Goal: Use online tool/utility: Use online tool/utility

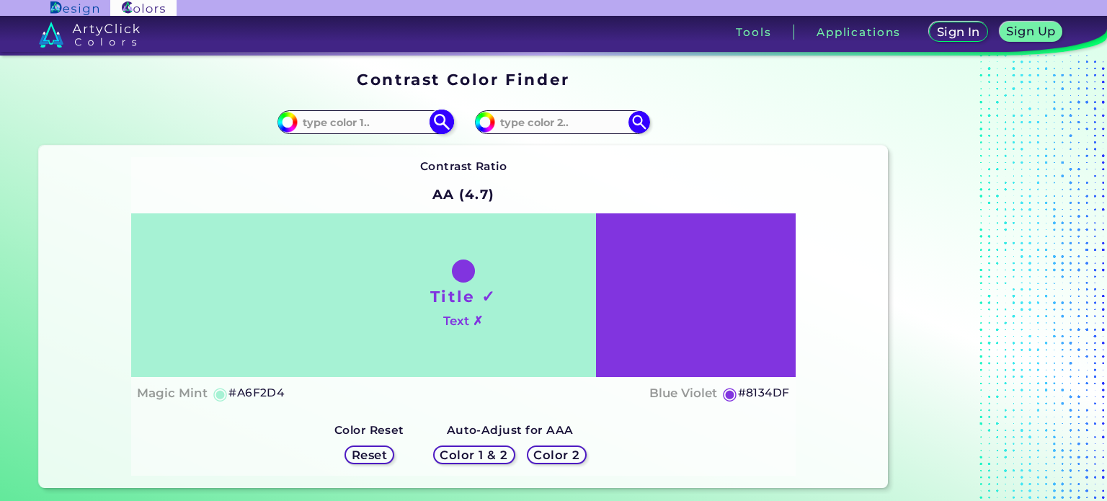
click at [371, 114] on input at bounding box center [365, 121] width 134 height 19
click at [53, 104] on div "#a6f2d4" at bounding box center [251, 122] width 425 height 46
click at [376, 121] on input at bounding box center [365, 121] width 134 height 19
paste input "e67926"
click at [213, 108] on div "#a6f2d4 e67926" at bounding box center [251, 122] width 425 height 46
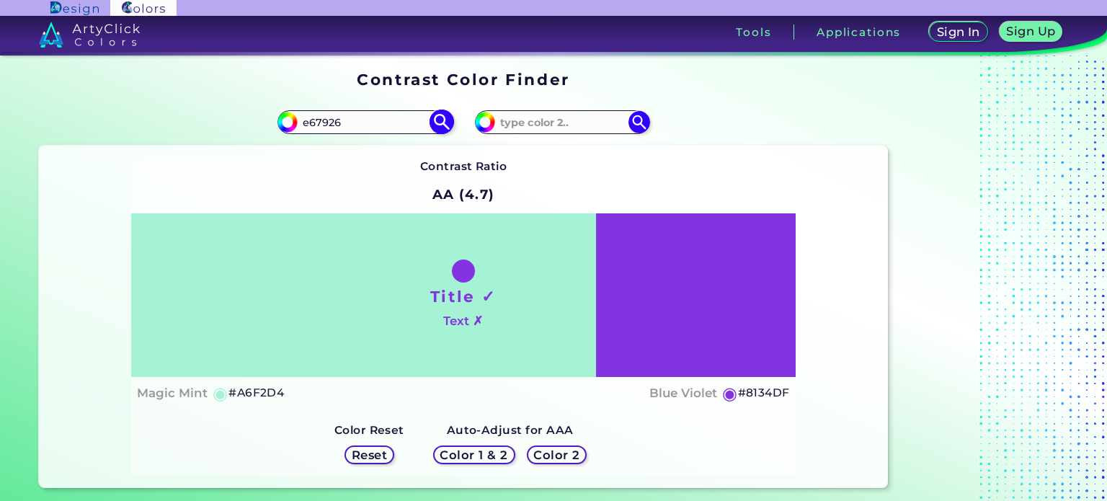
click at [301, 123] on input "e67926" at bounding box center [365, 121] width 134 height 19
type input "#e67926"
click at [249, 114] on div "#a6f2d4 #e67926" at bounding box center [251, 122] width 425 height 46
click at [52, 288] on div "Contrast Ratio AA (4.7) Title ✓ Text ✗ Magic Mint ◉ #A6F2D4 Blue Violet ◉ #8134…" at bounding box center [463, 317] width 849 height 342
click at [389, 115] on input "#e67926" at bounding box center [365, 121] width 134 height 19
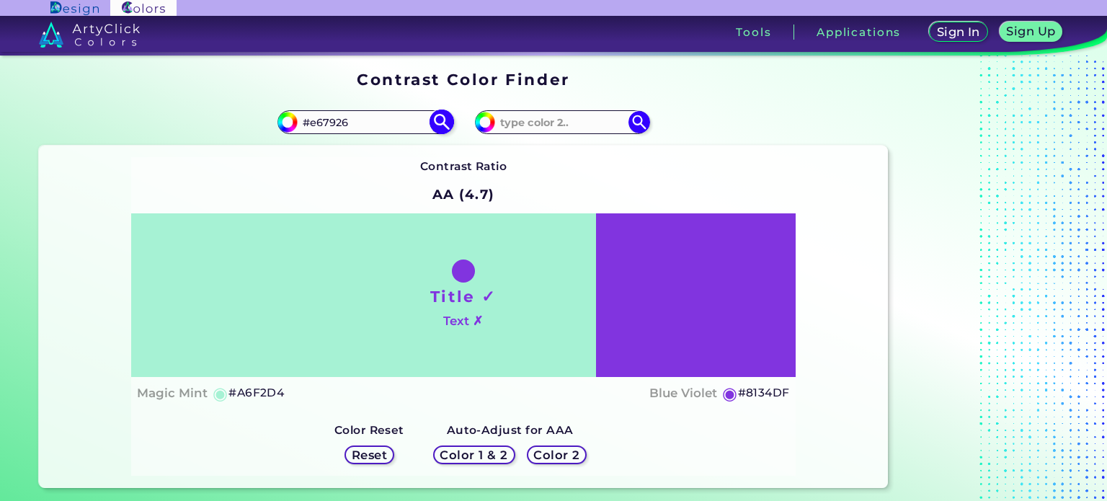
type input "#e67926"
type input "#E67926"
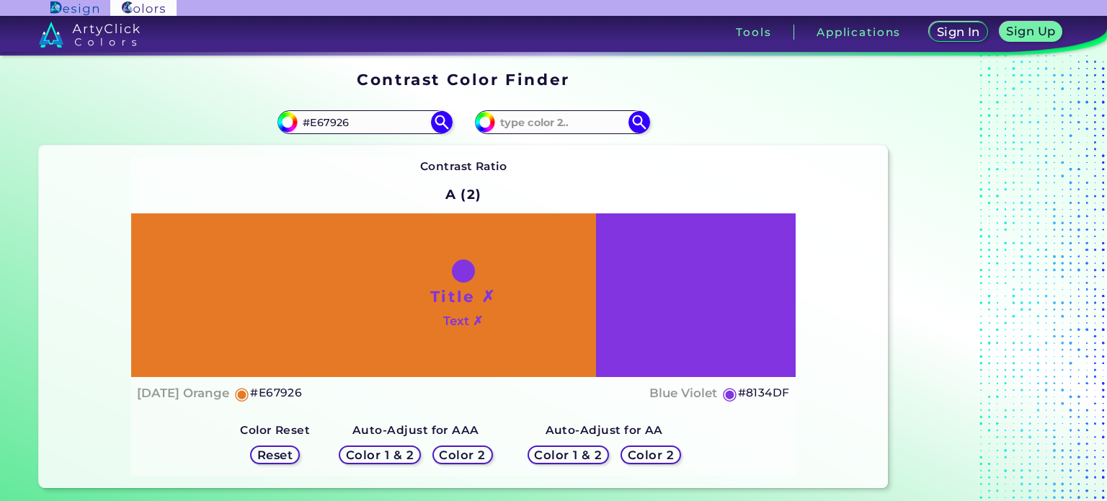
click at [160, 102] on div "#e67926 #E67926" at bounding box center [251, 122] width 425 height 46
click at [563, 118] on input at bounding box center [562, 121] width 134 height 19
paste input "0d6247"
type input "0d6247"
type input "#0d6247"
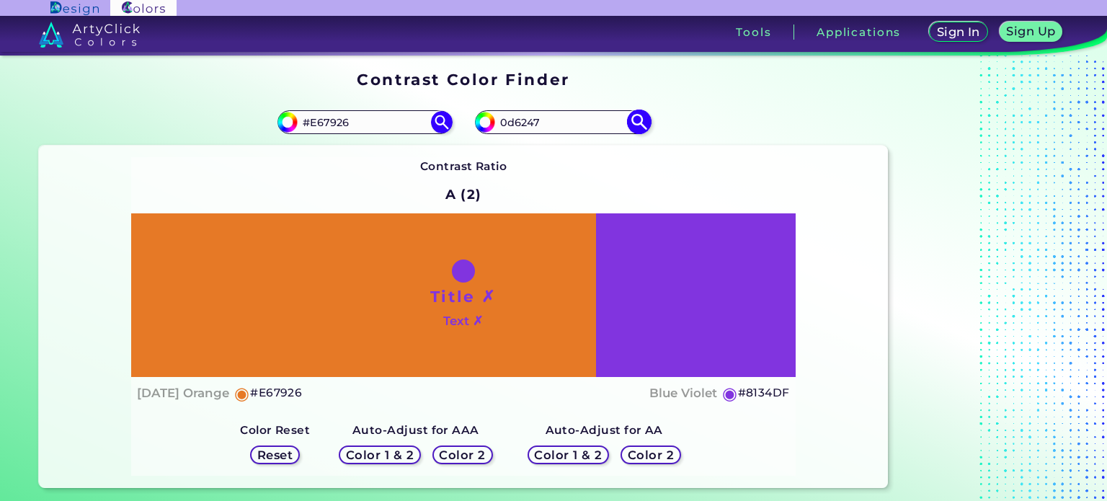
type input "#0D6247"
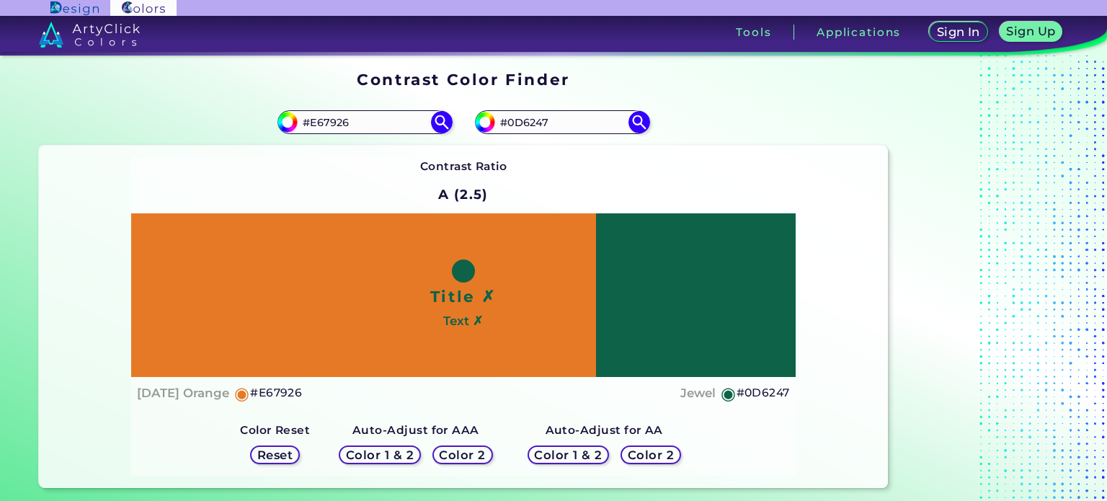
click at [402, 450] on h5 "Color 1 & 2" at bounding box center [380, 455] width 68 height 12
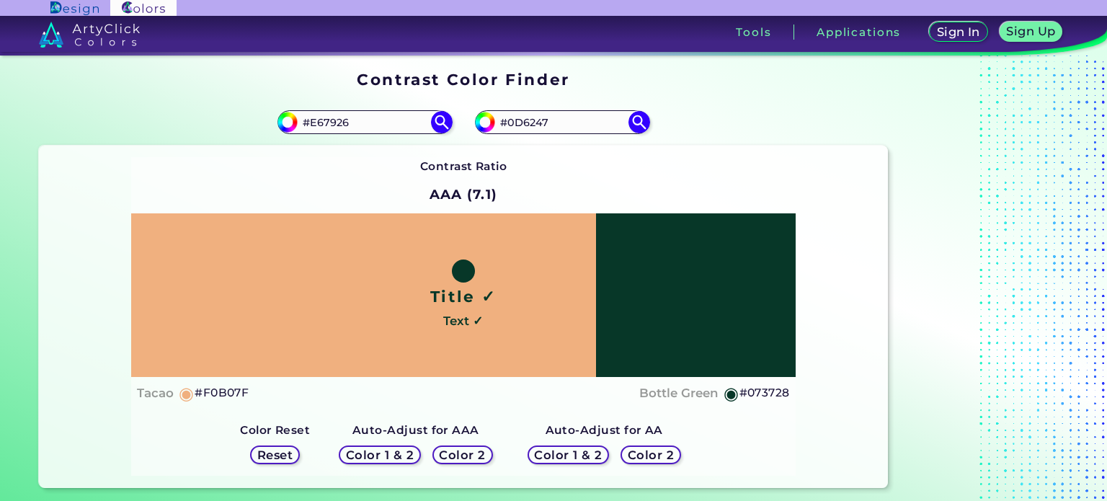
click at [272, 451] on h5 "Reset" at bounding box center [275, 455] width 37 height 12
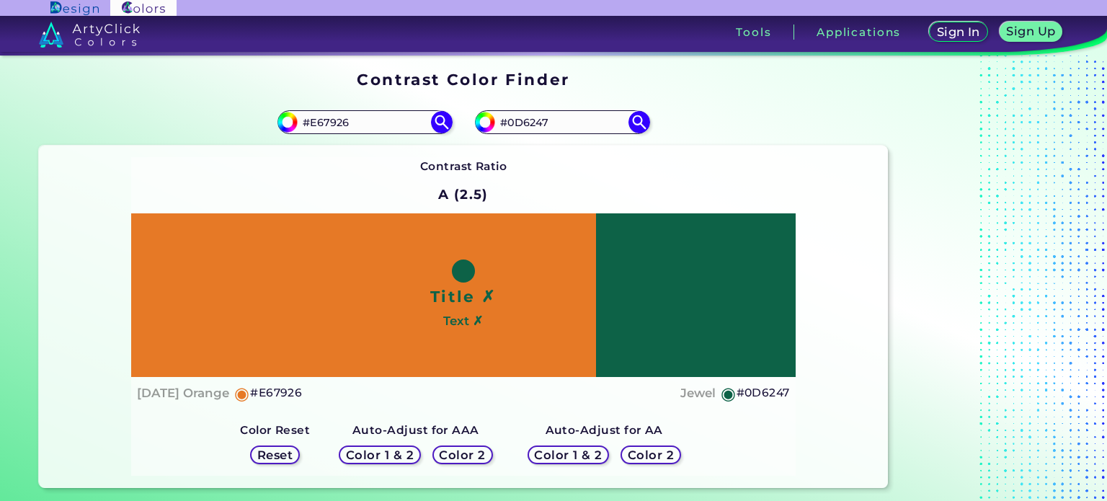
click at [471, 453] on h5 "Color 2" at bounding box center [463, 455] width 48 height 12
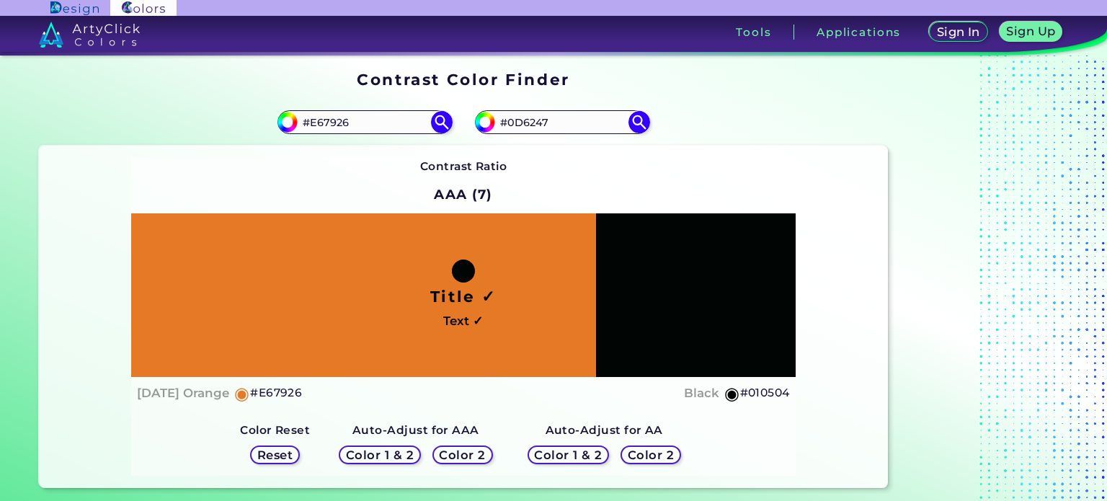
click at [283, 455] on h5 "Reset" at bounding box center [275, 455] width 36 height 12
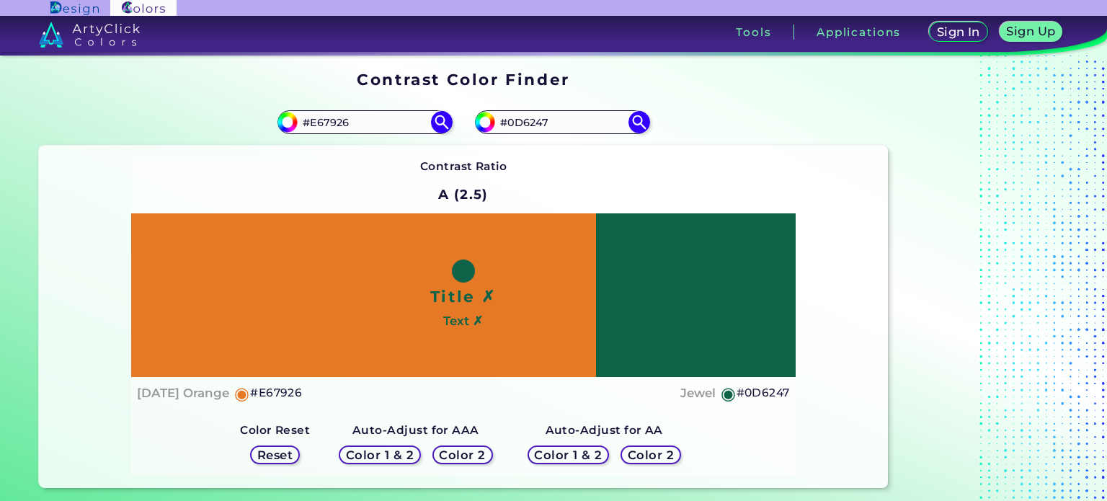
click at [556, 452] on h5 "Color 1 & 2" at bounding box center [568, 455] width 68 height 12
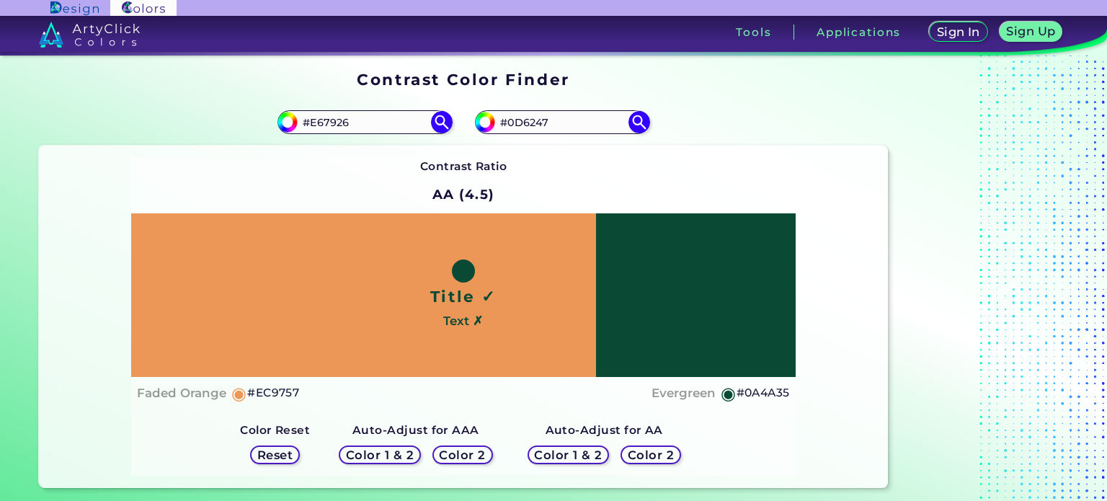
click at [286, 458] on h5 "Reset" at bounding box center [275, 455] width 34 height 12
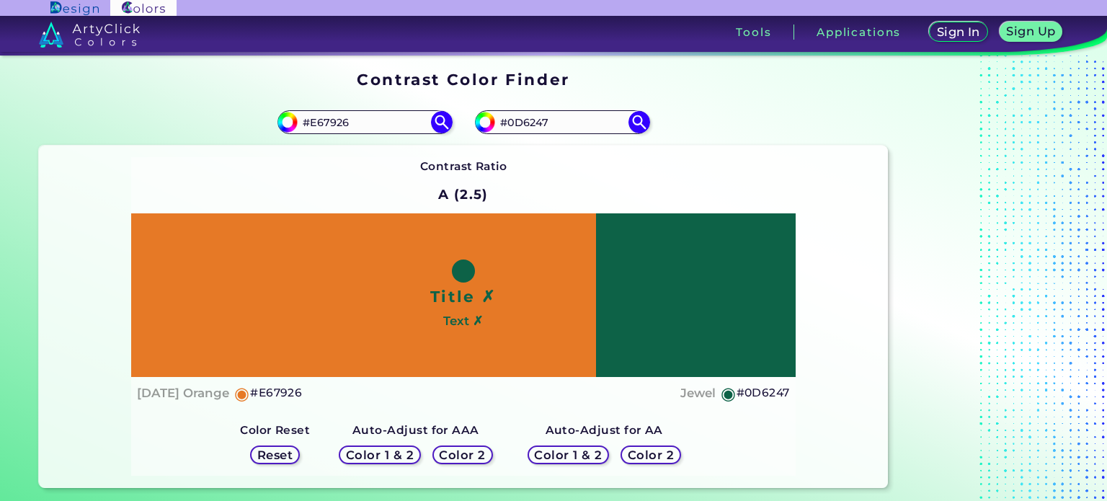
click at [652, 462] on div "Color 2" at bounding box center [650, 455] width 63 height 19
click at [642, 454] on h5 "Color 2" at bounding box center [651, 455] width 42 height 11
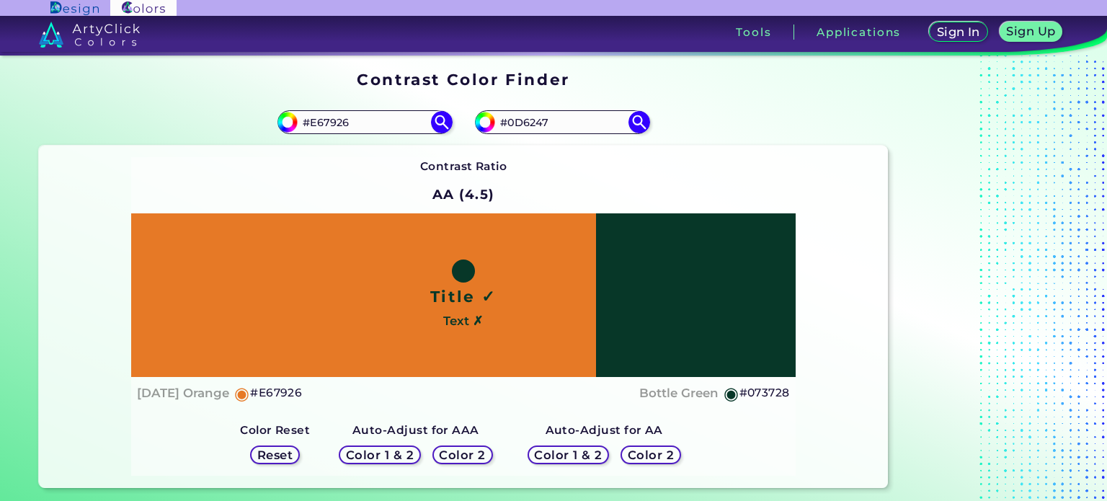
click at [579, 454] on h5 "Color 1 & 2" at bounding box center [568, 455] width 68 height 12
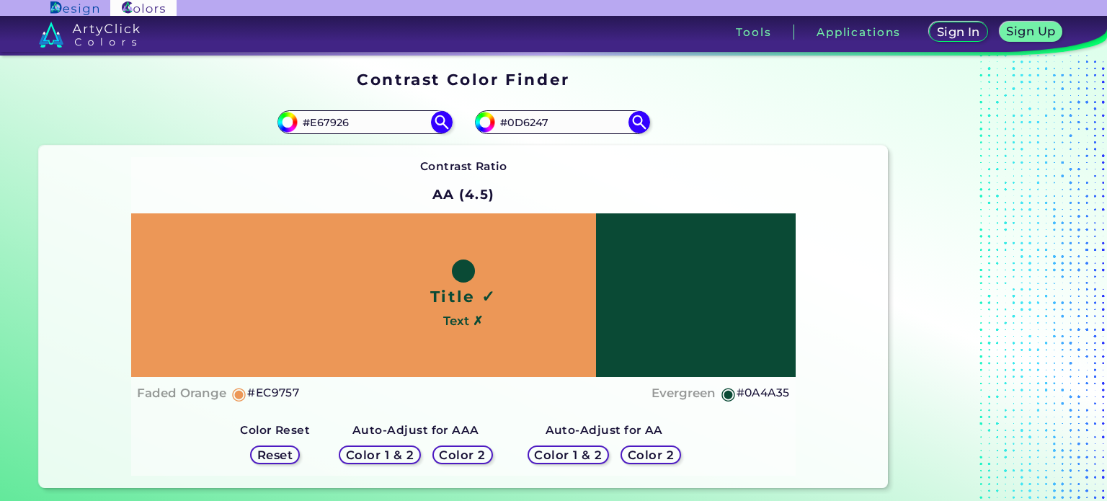
click at [256, 448] on div "Color Reset Reset" at bounding box center [275, 445] width 93 height 61
click at [266, 449] on h5 "Reset" at bounding box center [275, 455] width 35 height 12
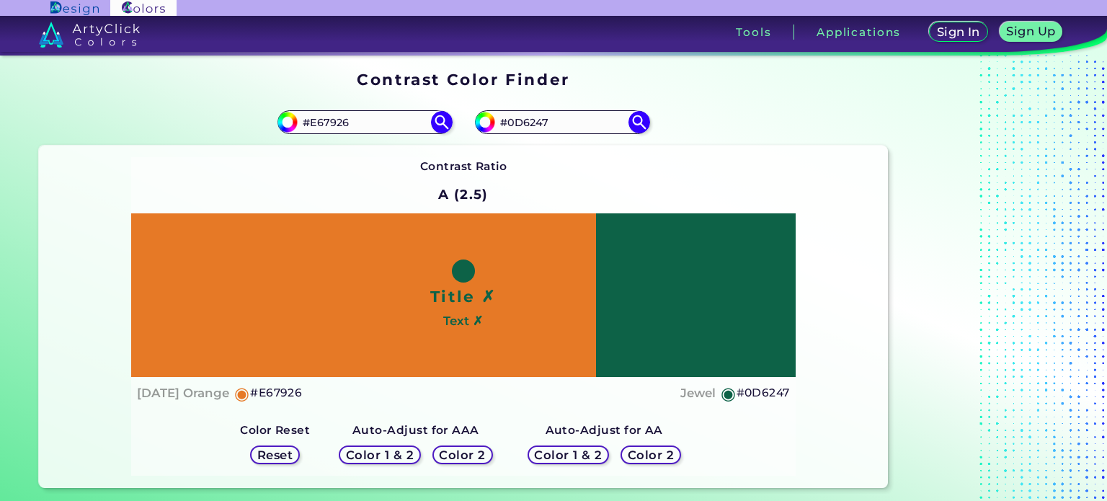
click at [479, 454] on h5 "Color 2" at bounding box center [462, 455] width 46 height 12
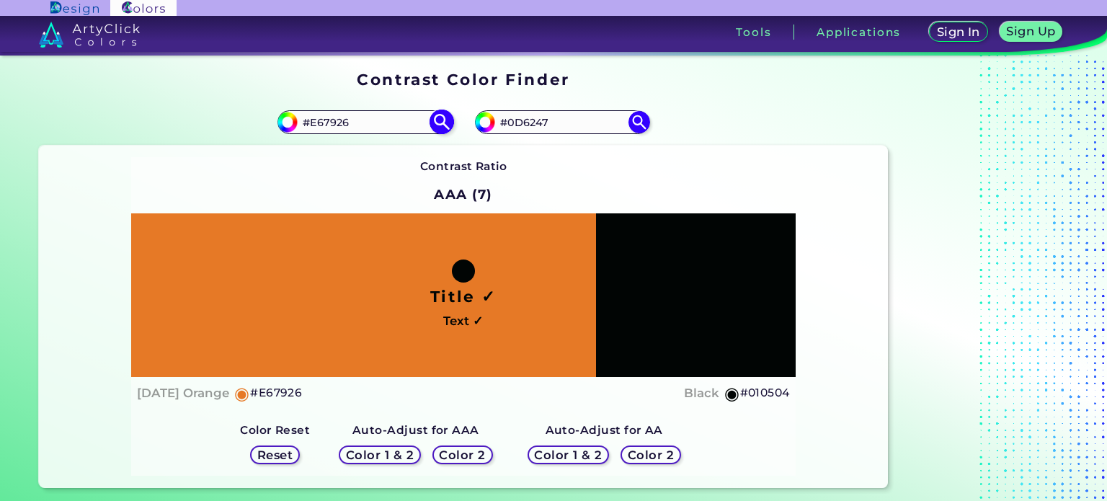
click at [306, 126] on input "#E67926" at bounding box center [365, 121] width 134 height 19
type input "#E67926"
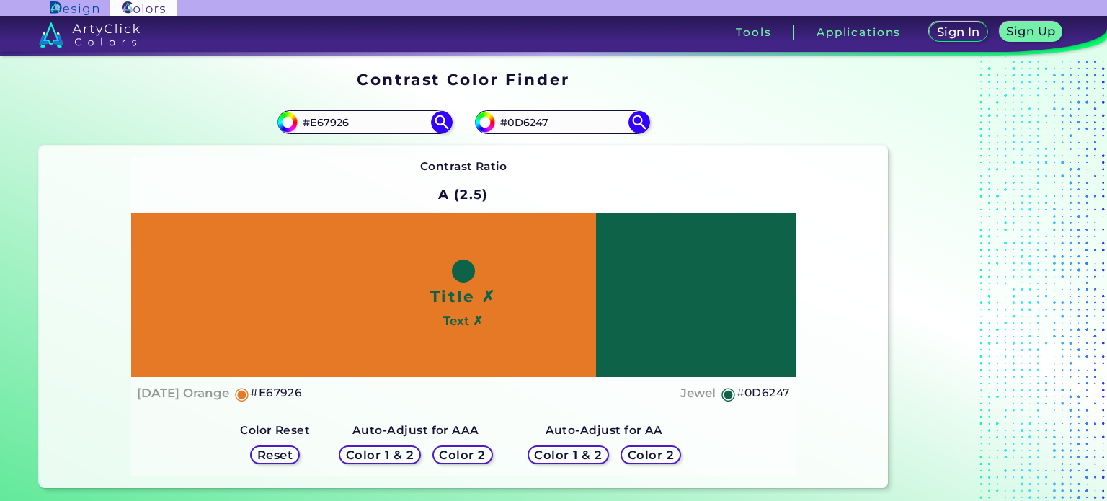
click at [643, 452] on h5 "Color 2" at bounding box center [651, 455] width 46 height 12
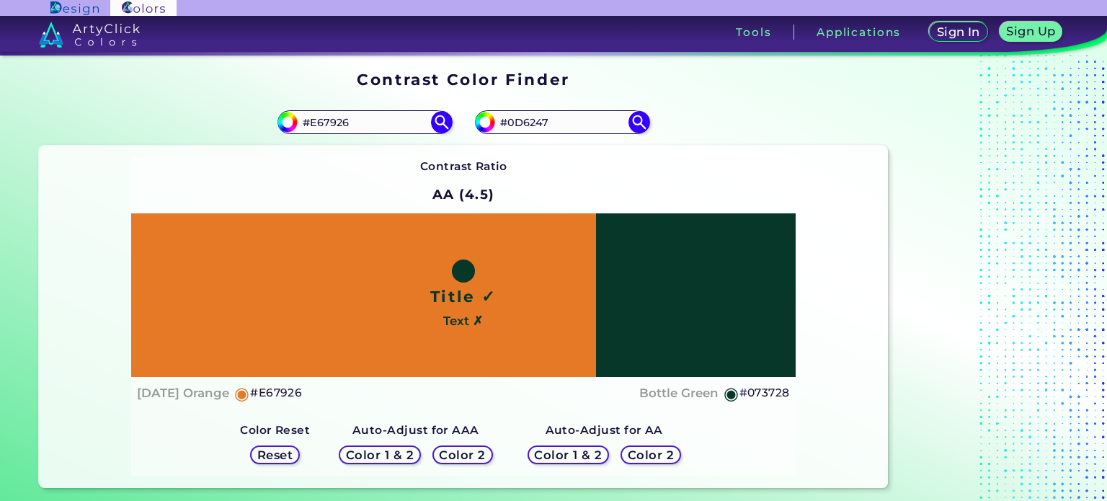
click at [643, 452] on h5 "Color 2" at bounding box center [651, 455] width 45 height 12
click at [466, 456] on h5 "Color 2" at bounding box center [462, 455] width 47 height 12
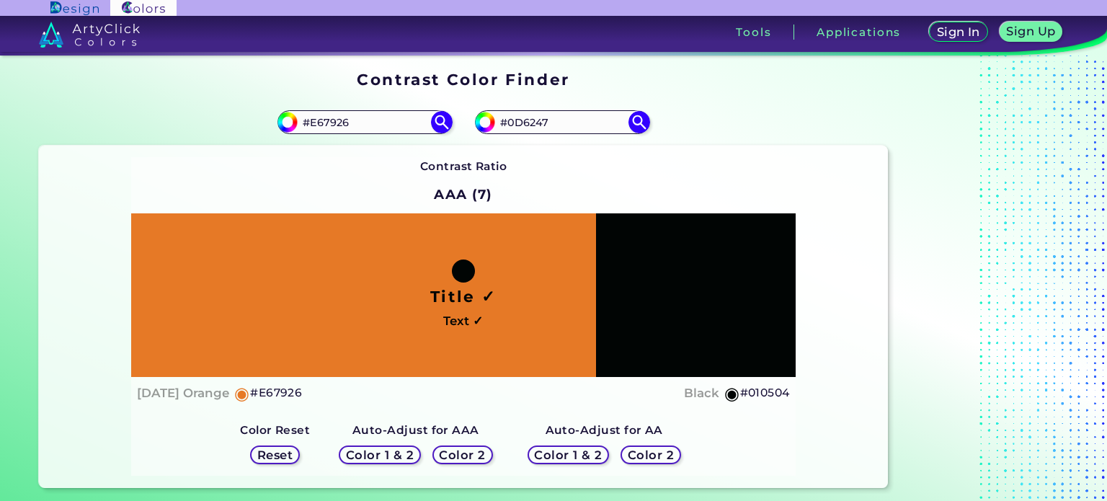
click at [404, 461] on h5 "Color 1 & 2" at bounding box center [379, 455] width 69 height 12
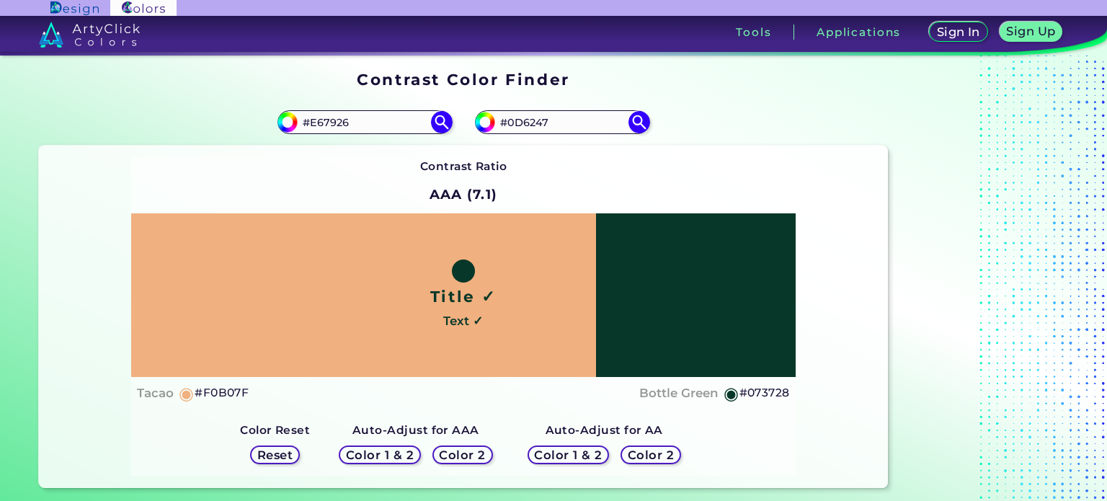
click at [276, 463] on div "Reset" at bounding box center [275, 454] width 45 height 17
click at [275, 458] on h5 "Reset" at bounding box center [274, 455] width 35 height 12
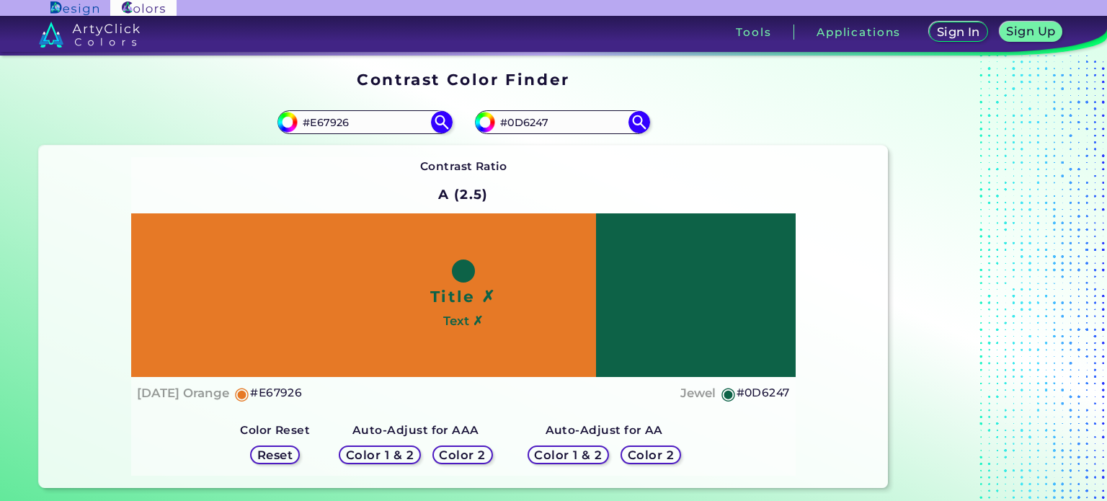
click at [411, 451] on h5 "Color 1 & 2" at bounding box center [380, 455] width 65 height 12
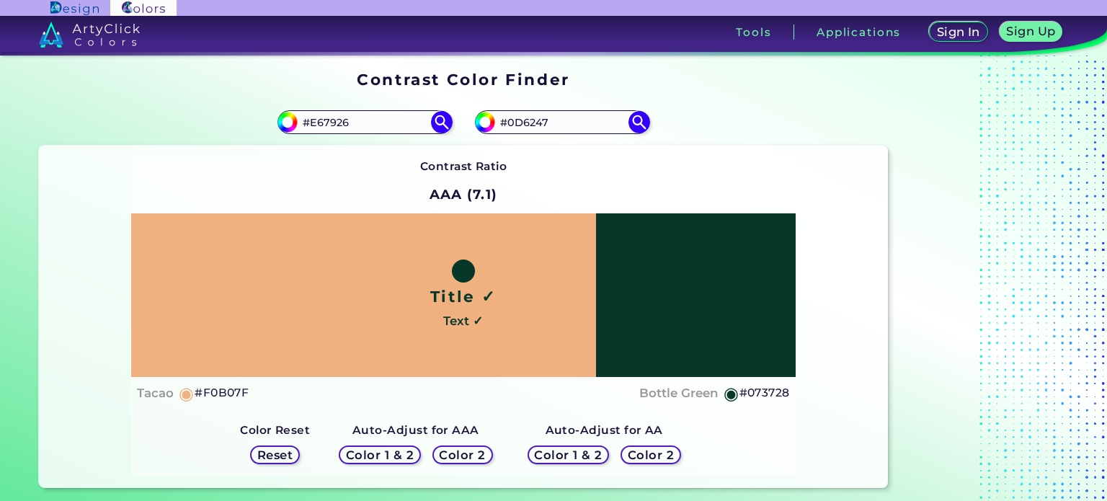
click at [480, 449] on h5 "Color 2" at bounding box center [462, 455] width 49 height 12
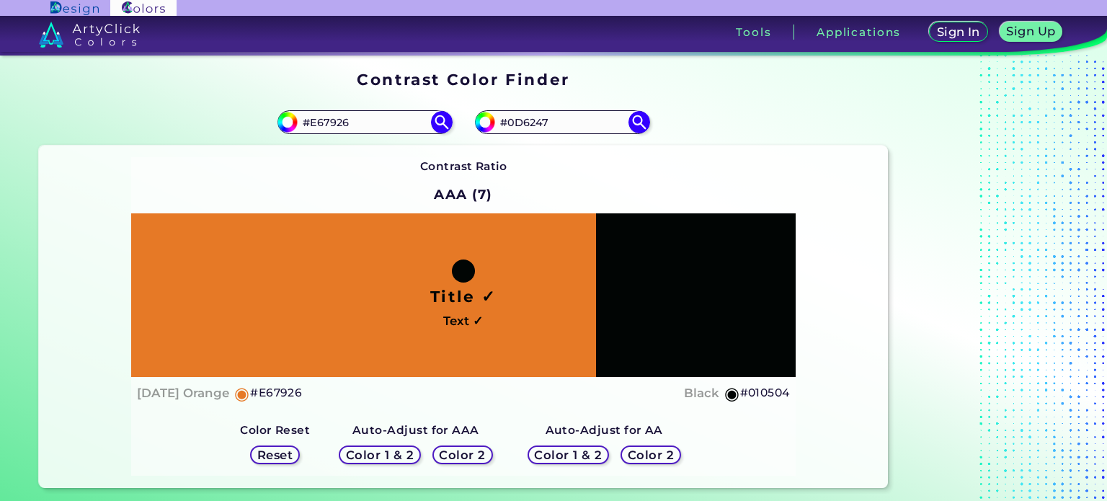
click at [389, 459] on h5 "Color 1 & 2" at bounding box center [379, 455] width 61 height 11
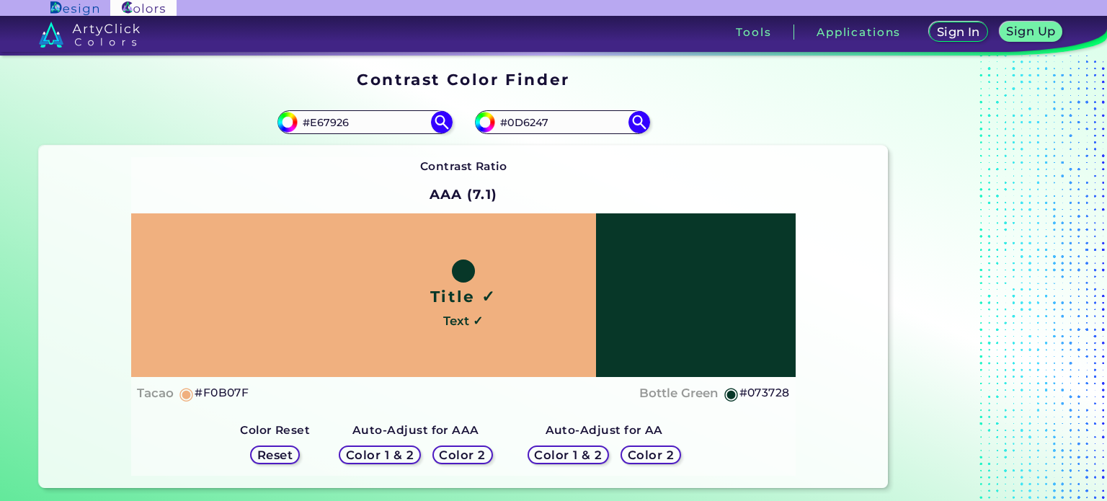
click at [284, 458] on h5 "Reset" at bounding box center [275, 455] width 32 height 11
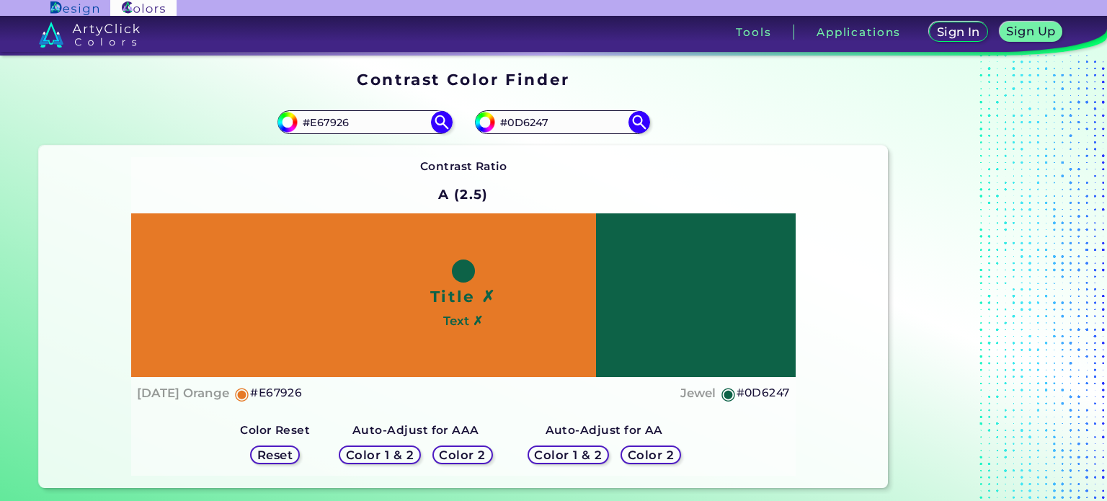
click at [578, 459] on h5 "Color 1 & 2" at bounding box center [568, 455] width 62 height 11
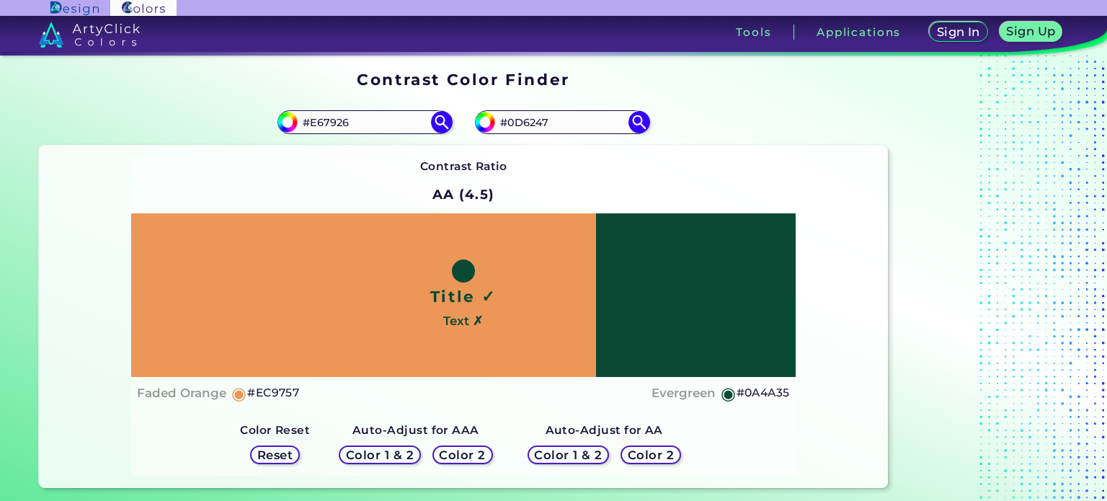
click at [640, 454] on h5 "Color 2" at bounding box center [650, 455] width 43 height 11
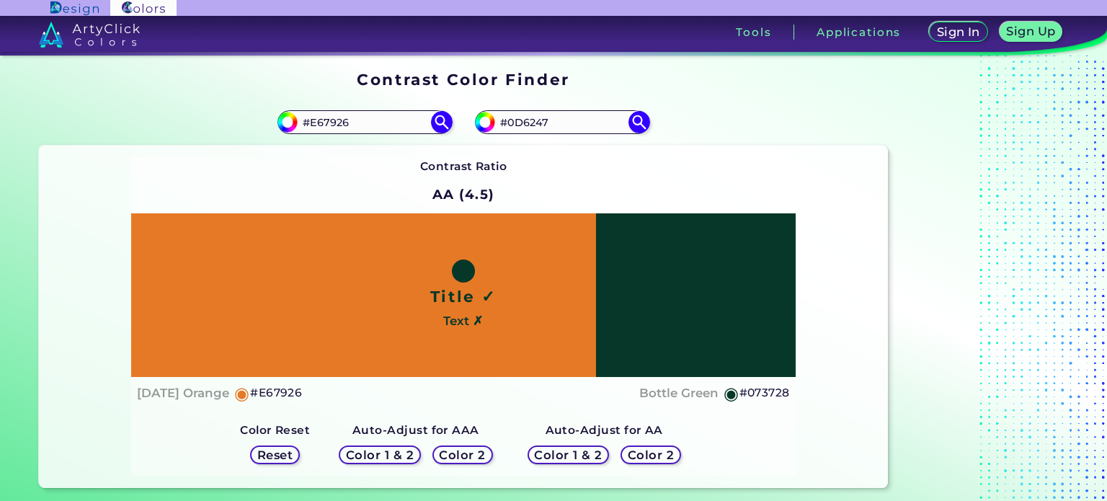
click at [455, 457] on h5 "Color 2" at bounding box center [462, 455] width 43 height 11
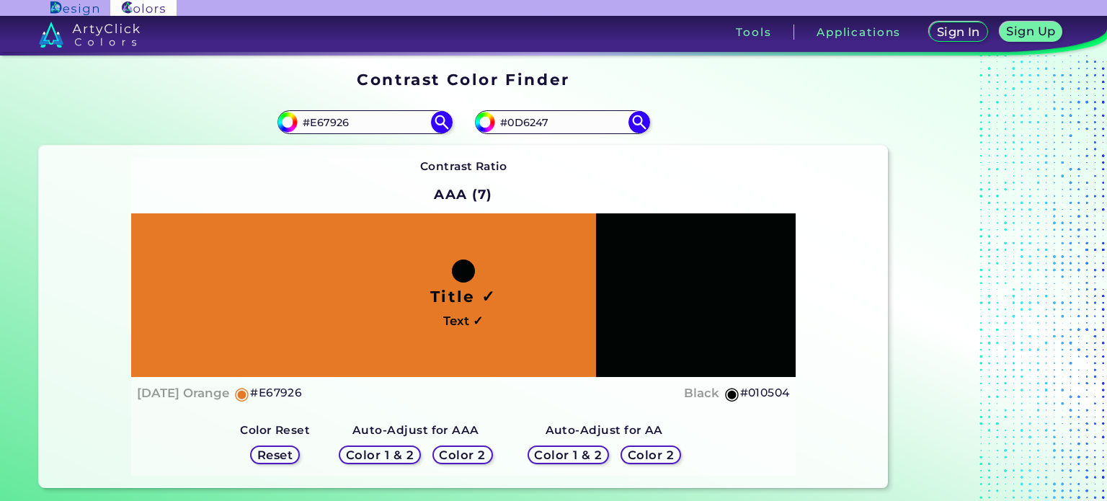
click at [393, 463] on div "Color 1 & 2" at bounding box center [380, 455] width 82 height 19
click at [392, 458] on h5 "Color 1 & 2" at bounding box center [380, 455] width 70 height 12
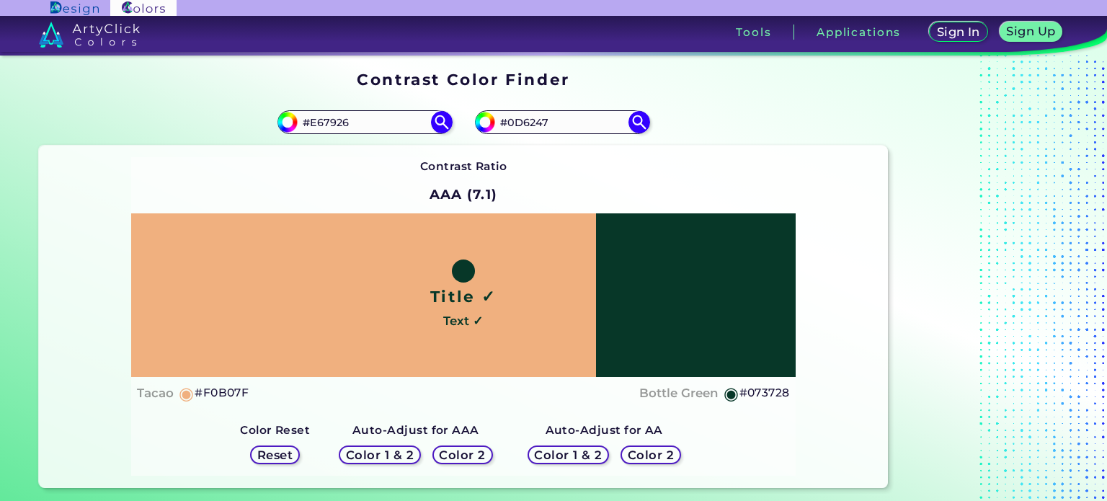
click at [389, 457] on h5 "Color 1 & 2" at bounding box center [380, 455] width 71 height 12
click at [298, 455] on div "Reset" at bounding box center [275, 454] width 46 height 17
click at [362, 454] on h5 "Color 1 & 2" at bounding box center [380, 455] width 68 height 12
click at [286, 461] on h5 "Reset" at bounding box center [274, 455] width 35 height 12
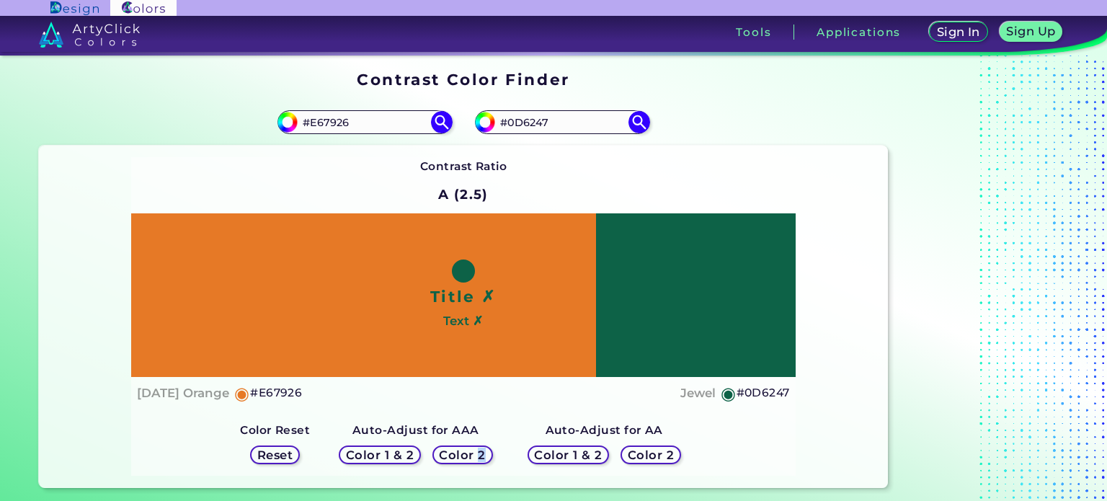
click at [483, 453] on h5 "Color 2" at bounding box center [462, 455] width 43 height 11
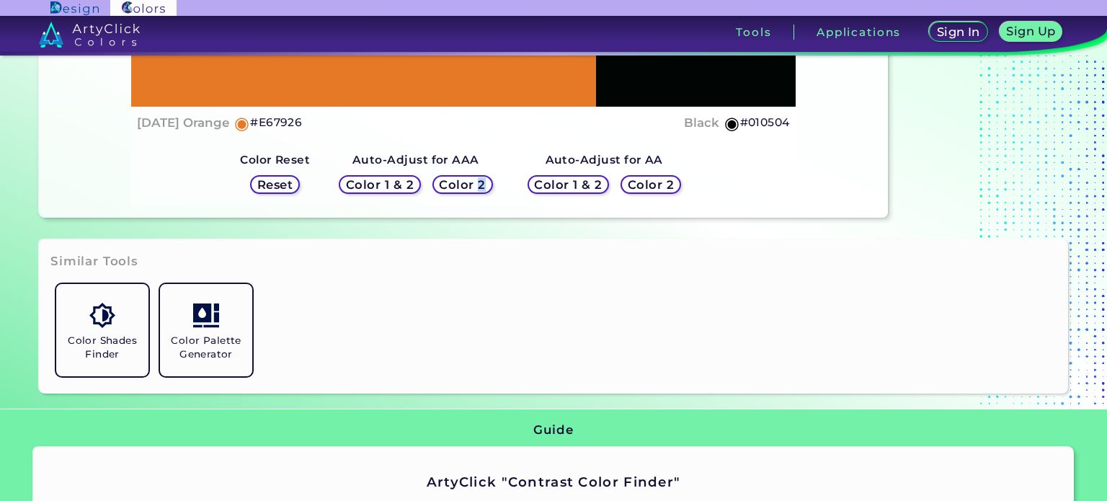
scroll to position [360, 0]
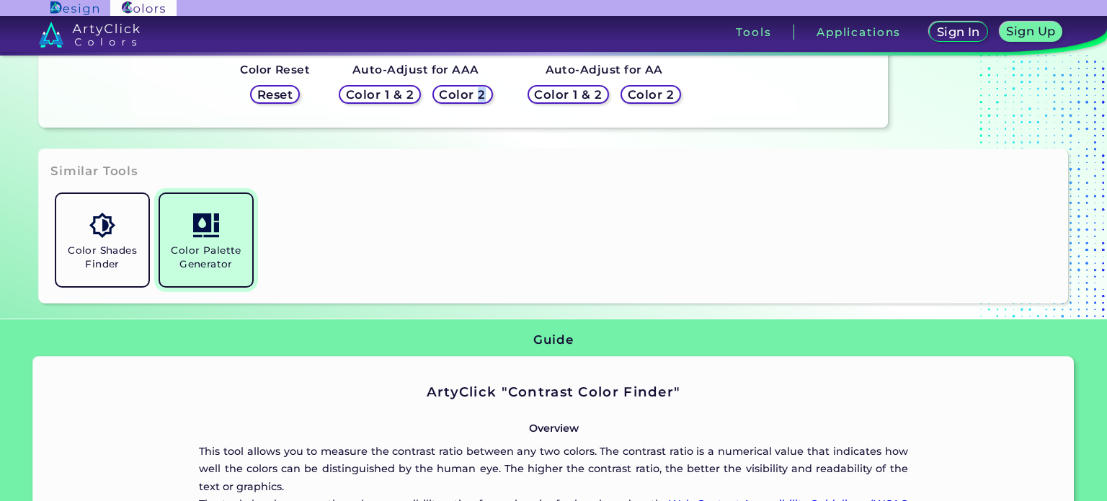
click at [193, 228] on link "Color Palette Generator" at bounding box center [206, 240] width 104 height 104
